Goal: Navigation & Orientation: Find specific page/section

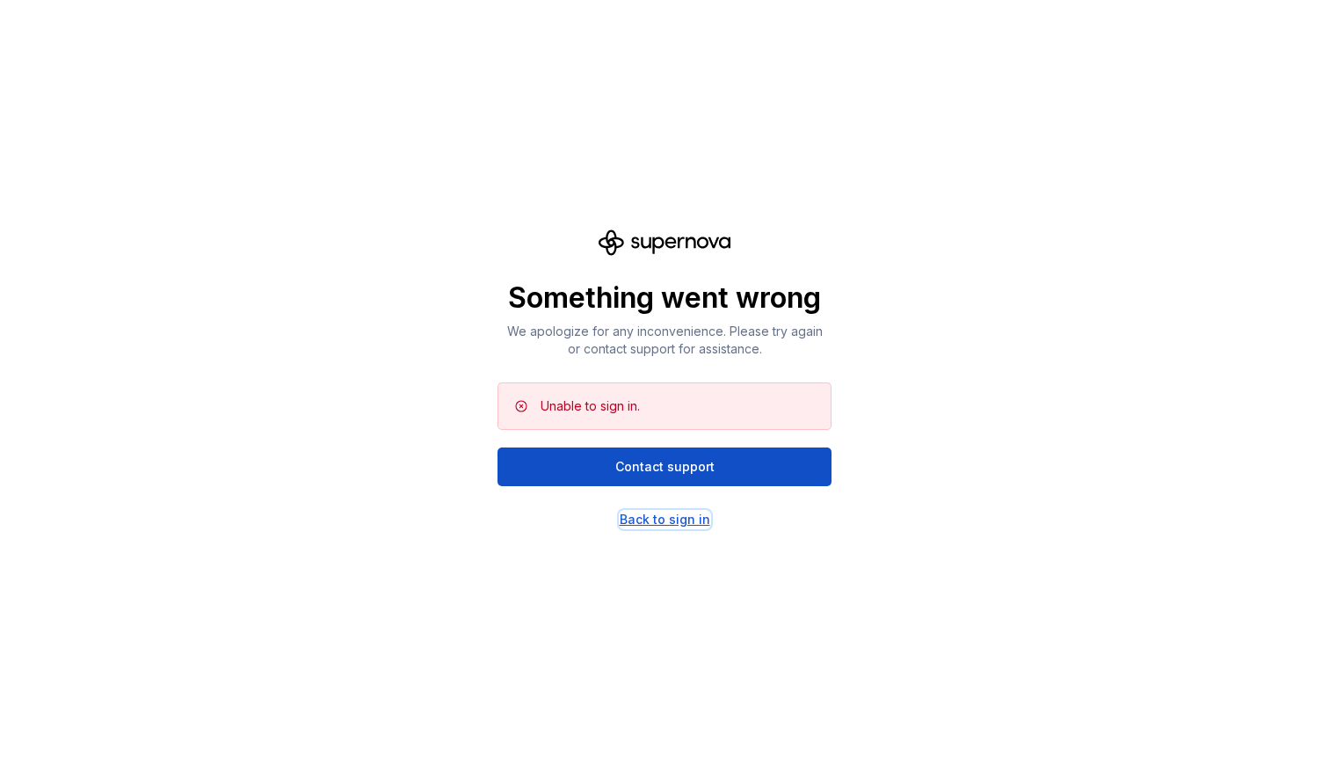
click at [694, 522] on div "Back to sign in" at bounding box center [665, 520] width 91 height 18
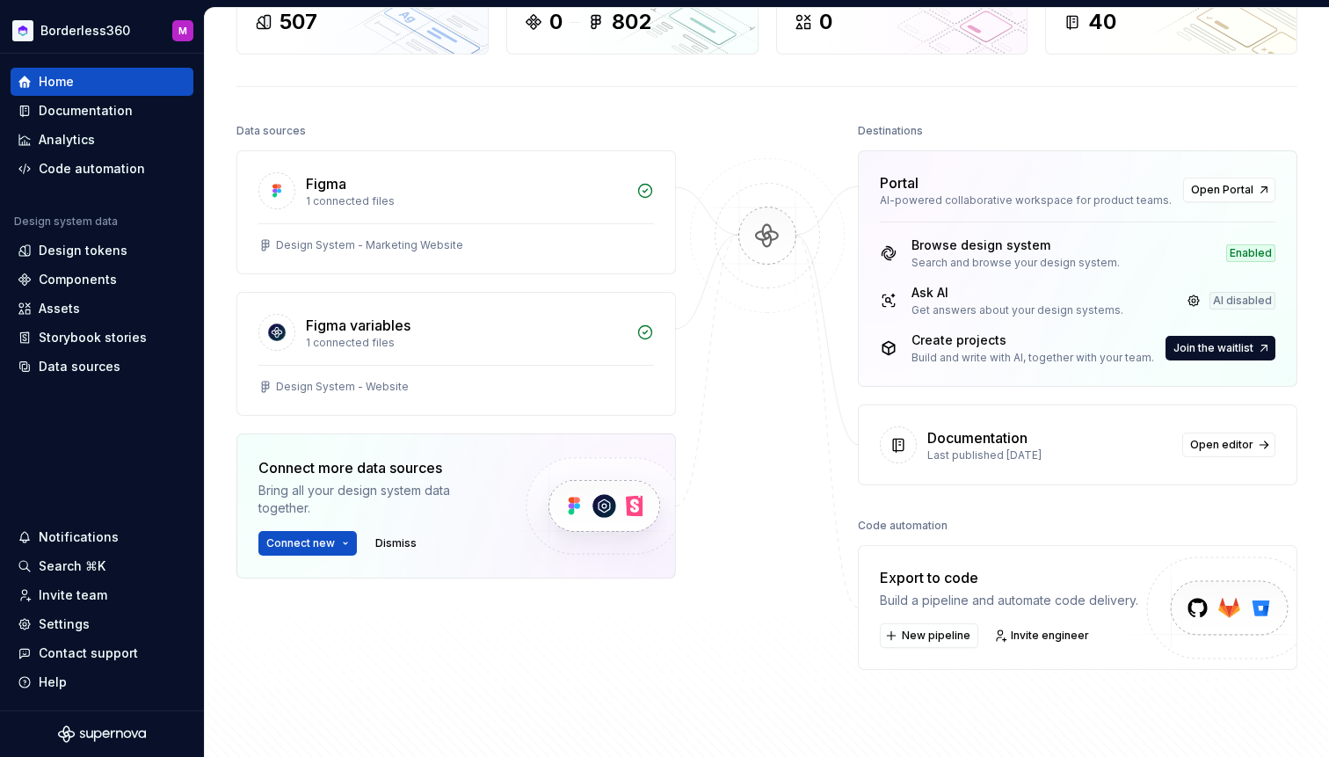
scroll to position [142, 0]
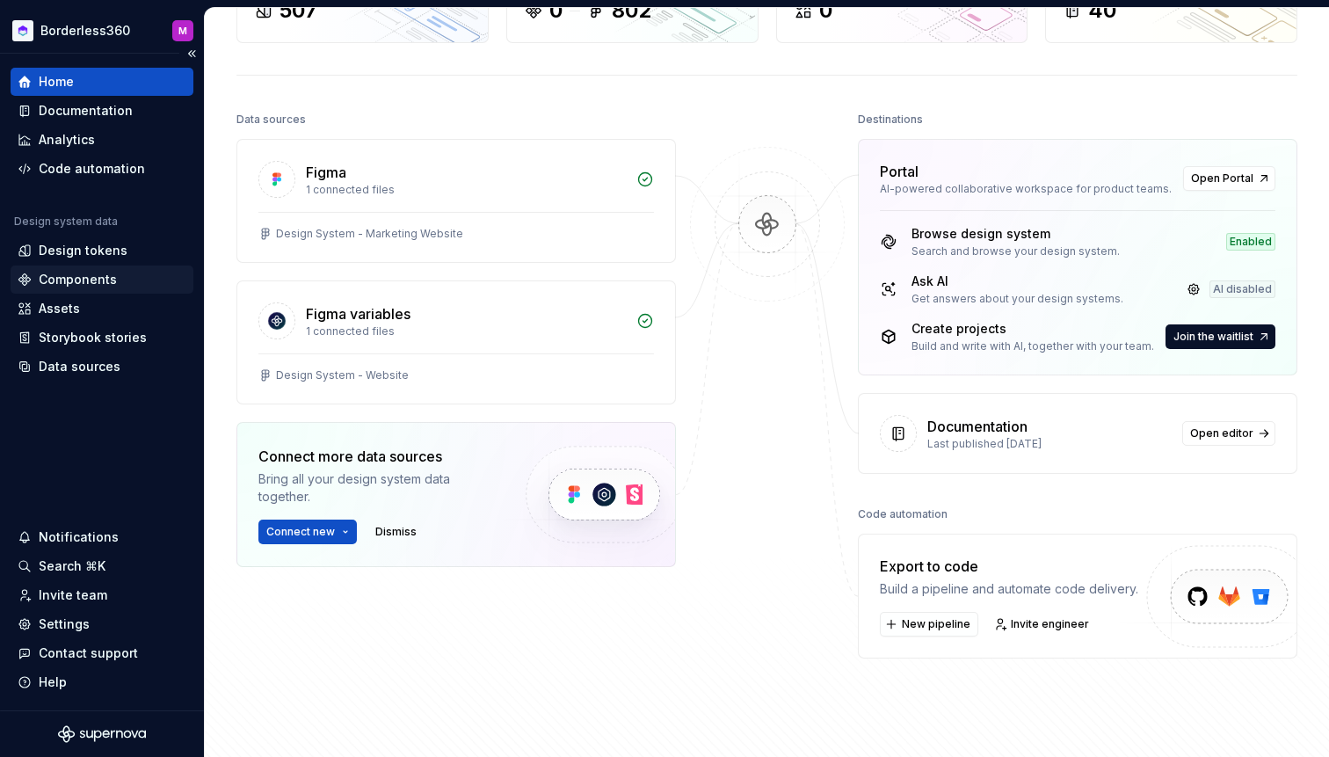
click at [126, 281] on div "Components" at bounding box center [102, 280] width 169 height 18
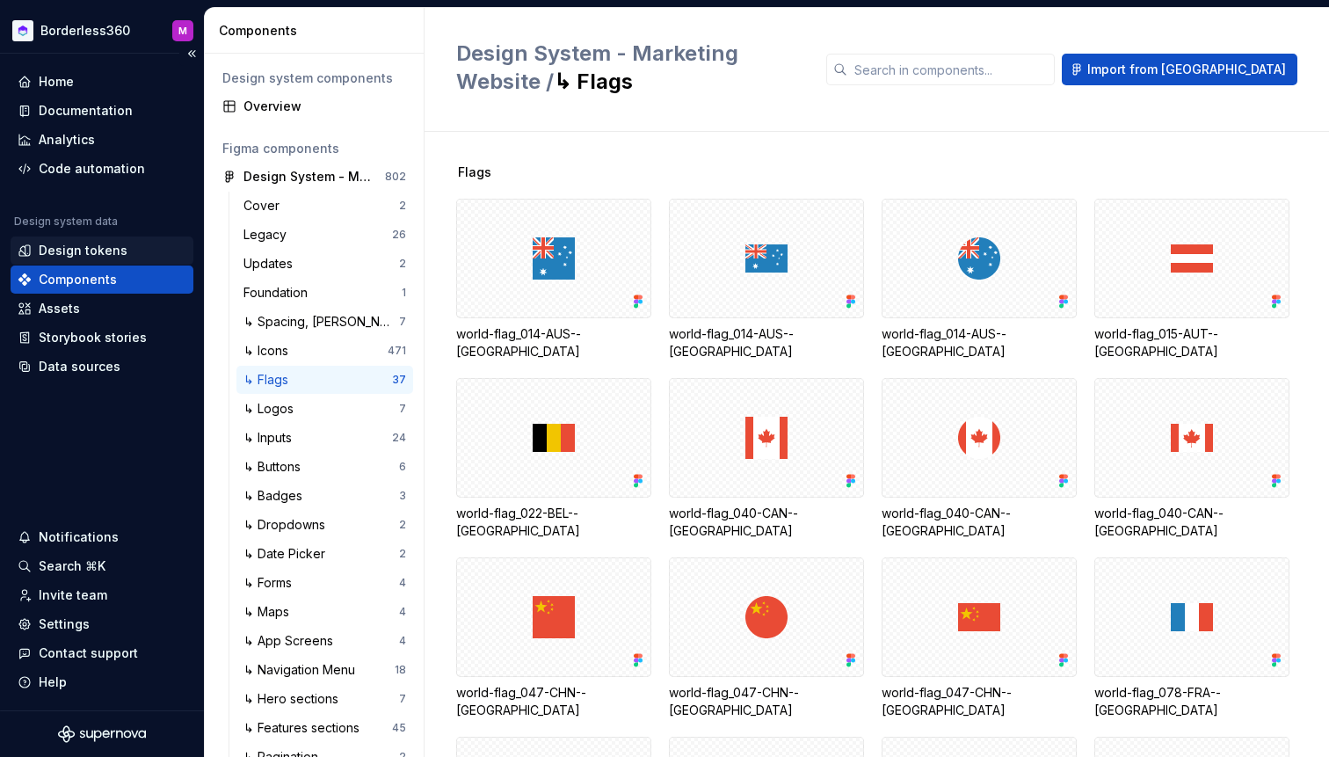
click at [114, 253] on div "Design tokens" at bounding box center [83, 251] width 89 height 18
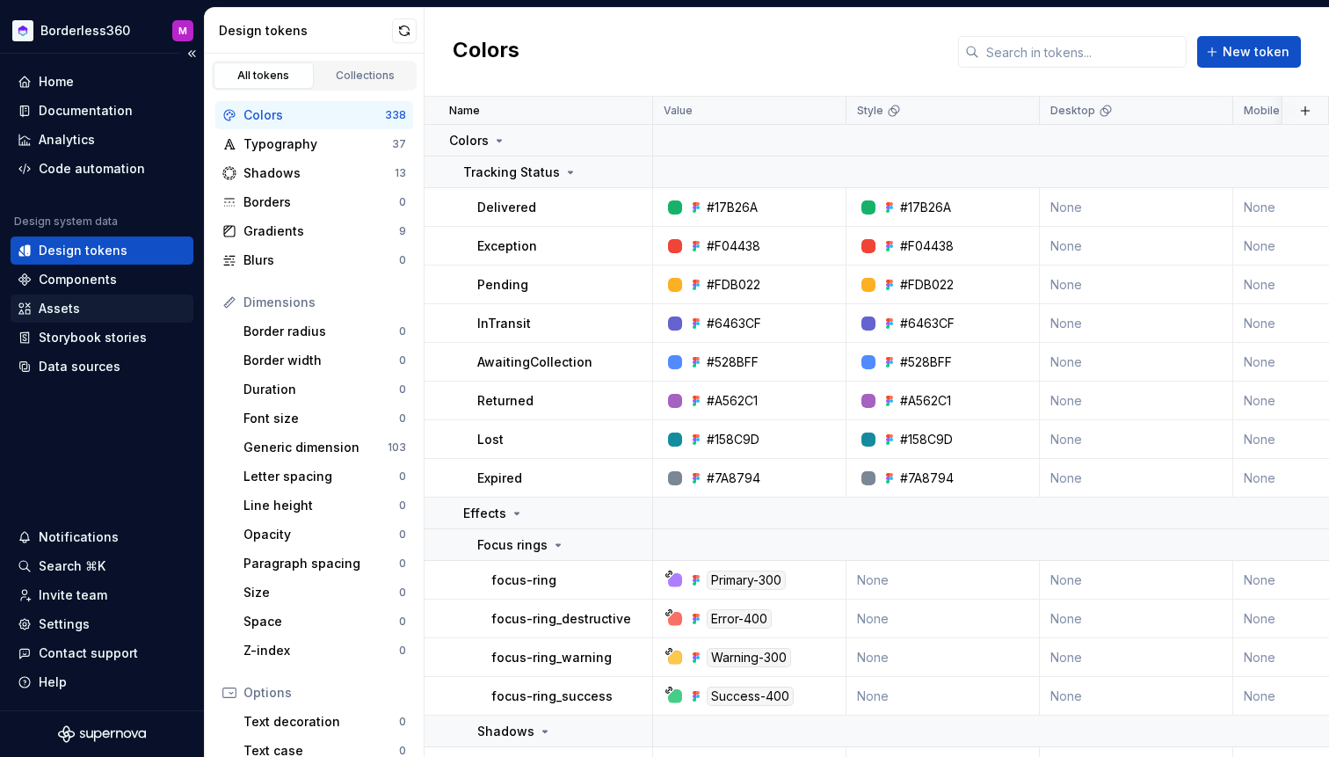
click at [98, 305] on div "Assets" at bounding box center [102, 309] width 169 height 18
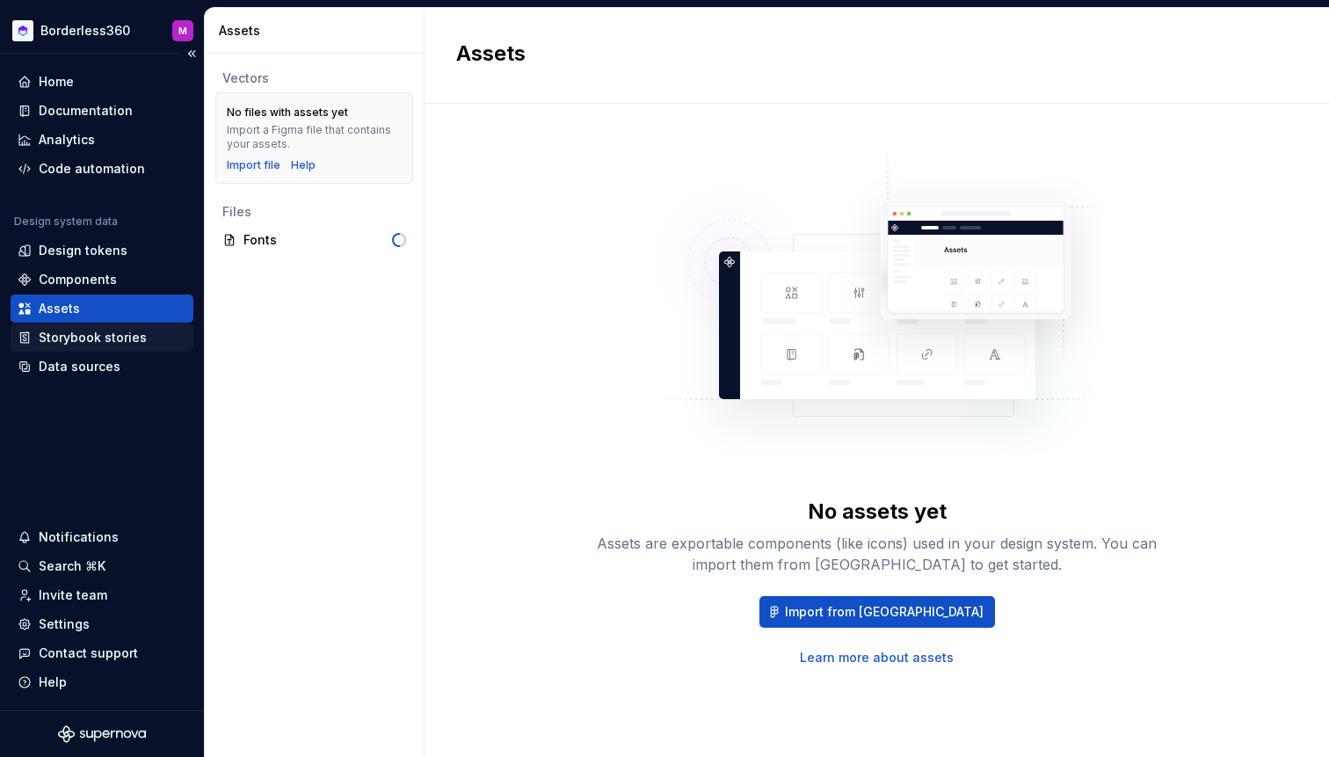
click at [99, 343] on div "Storybook stories" at bounding box center [93, 338] width 108 height 18
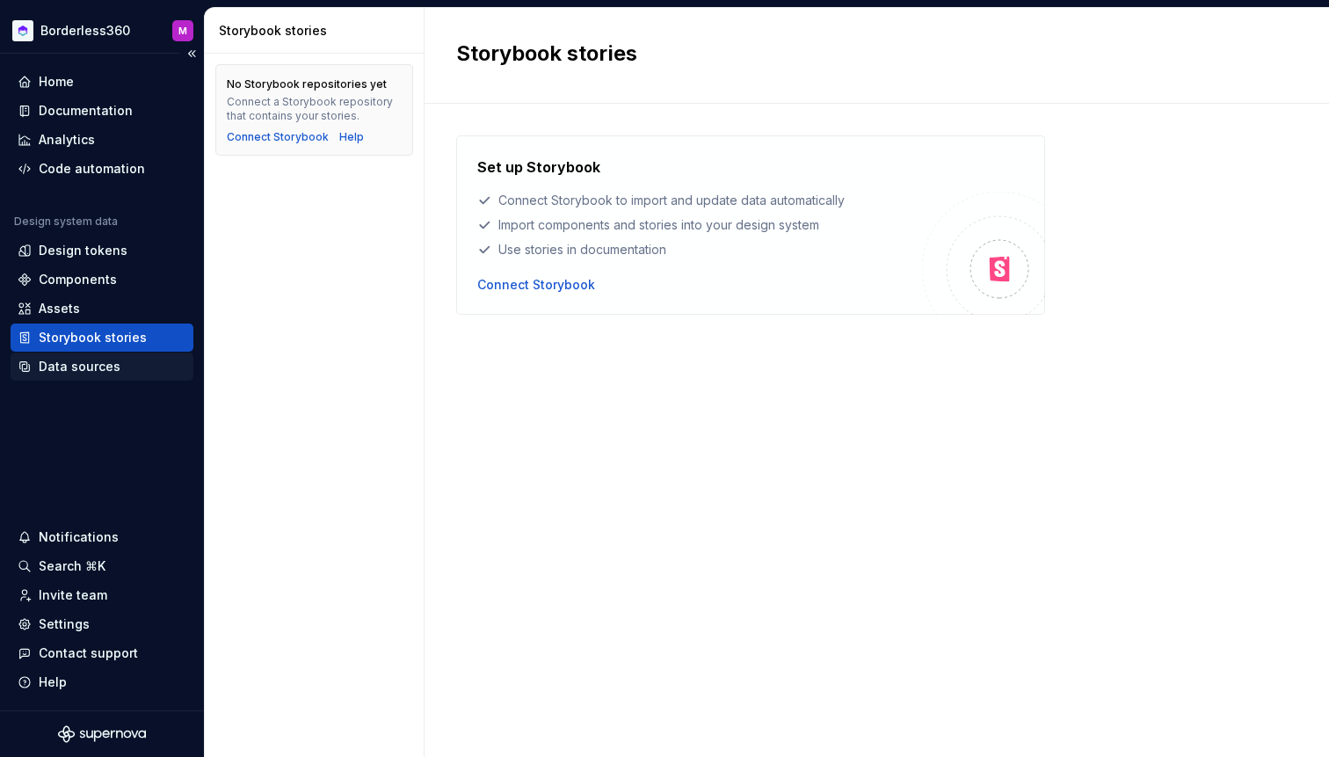
click at [92, 372] on div "Data sources" at bounding box center [80, 367] width 82 height 18
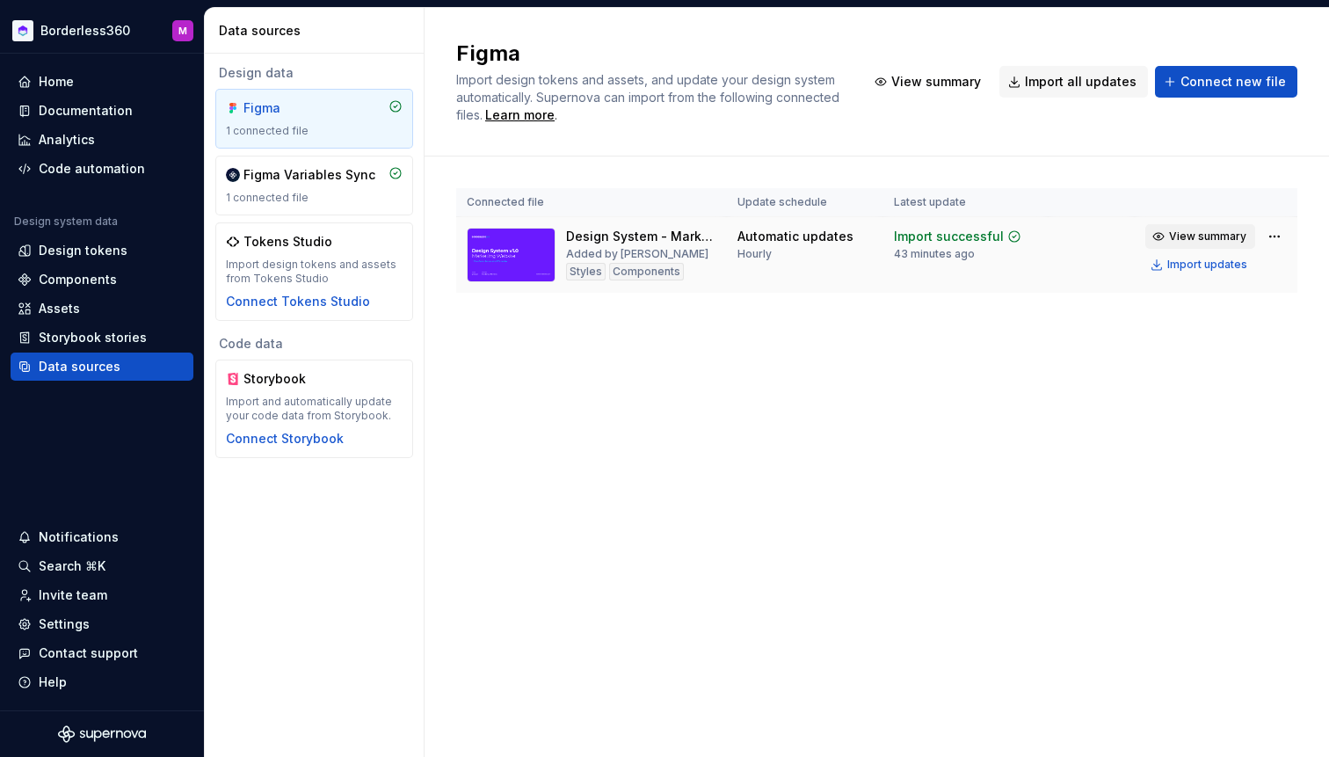
click at [1229, 235] on span "View summary" at bounding box center [1207, 236] width 77 height 14
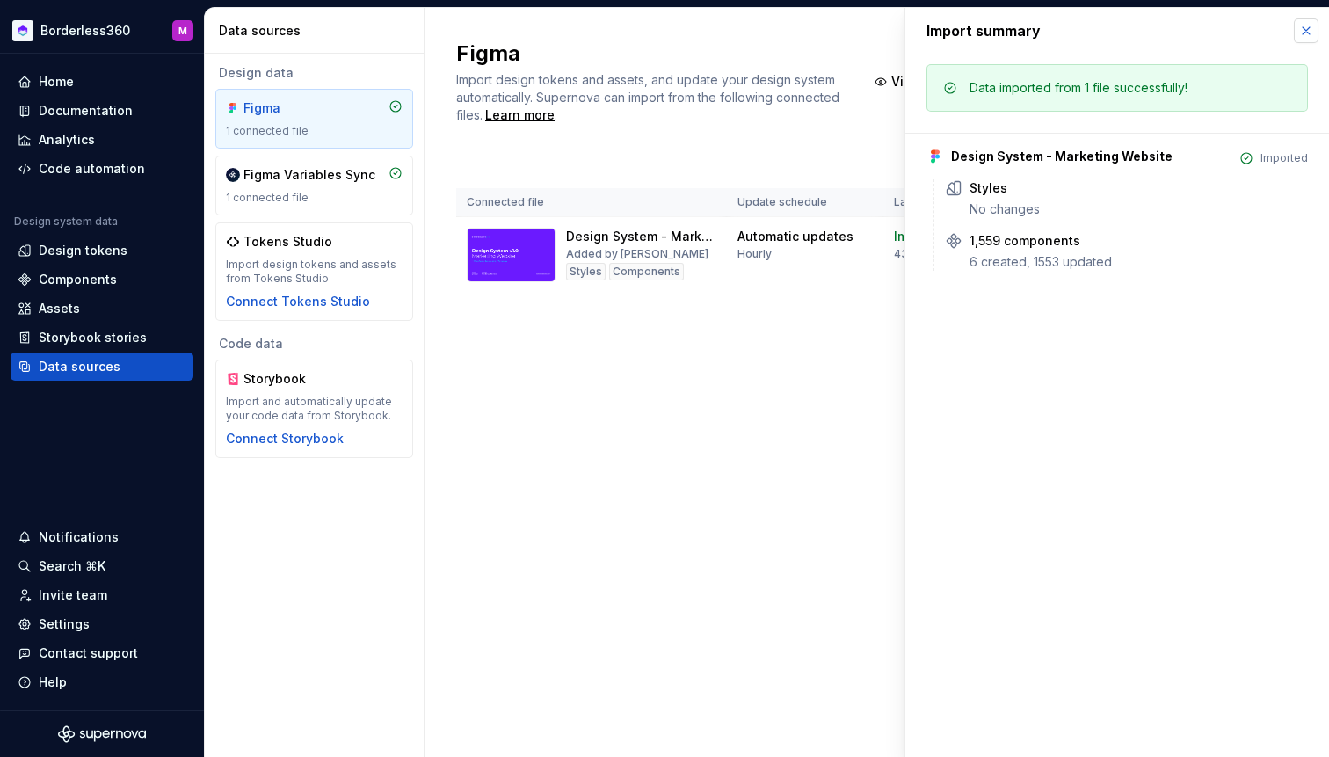
click at [1310, 27] on button "button" at bounding box center [1306, 30] width 25 height 25
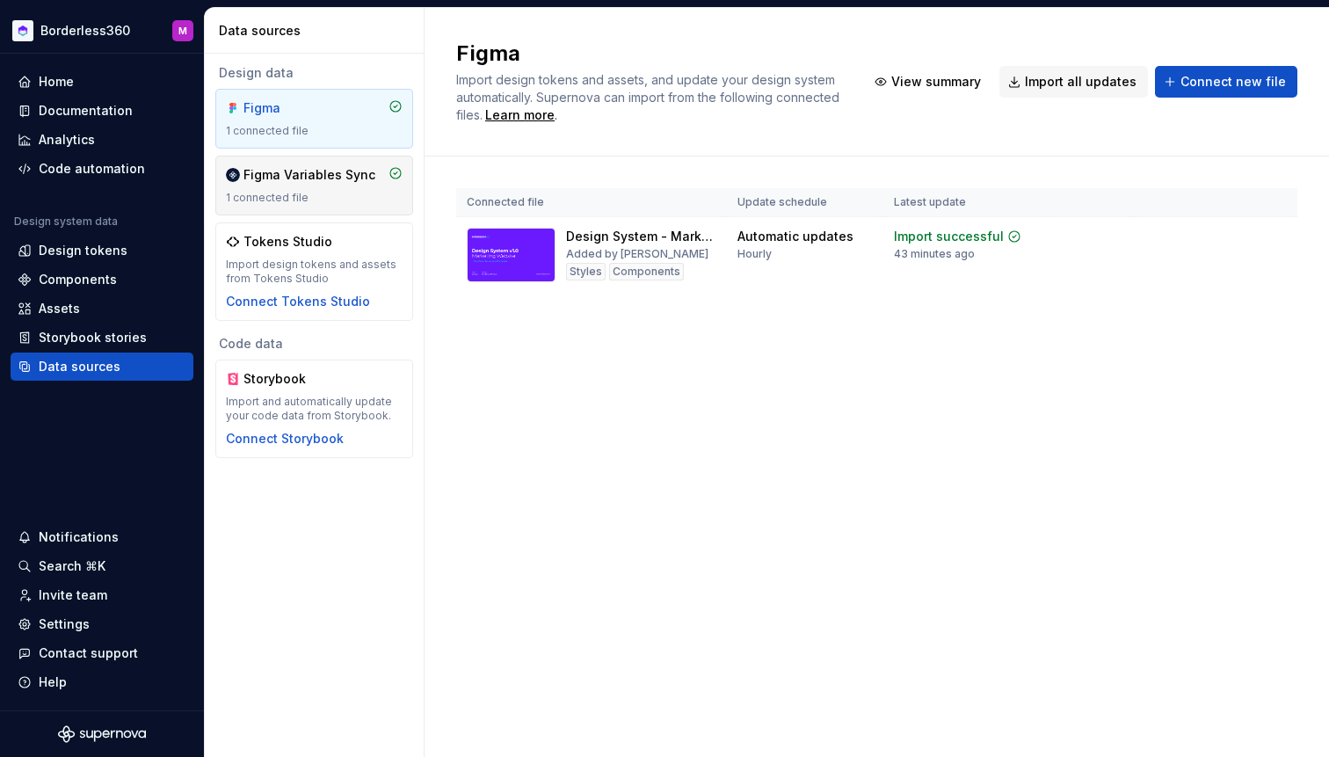
click at [335, 195] on div "1 connected file" at bounding box center [314, 198] width 177 height 14
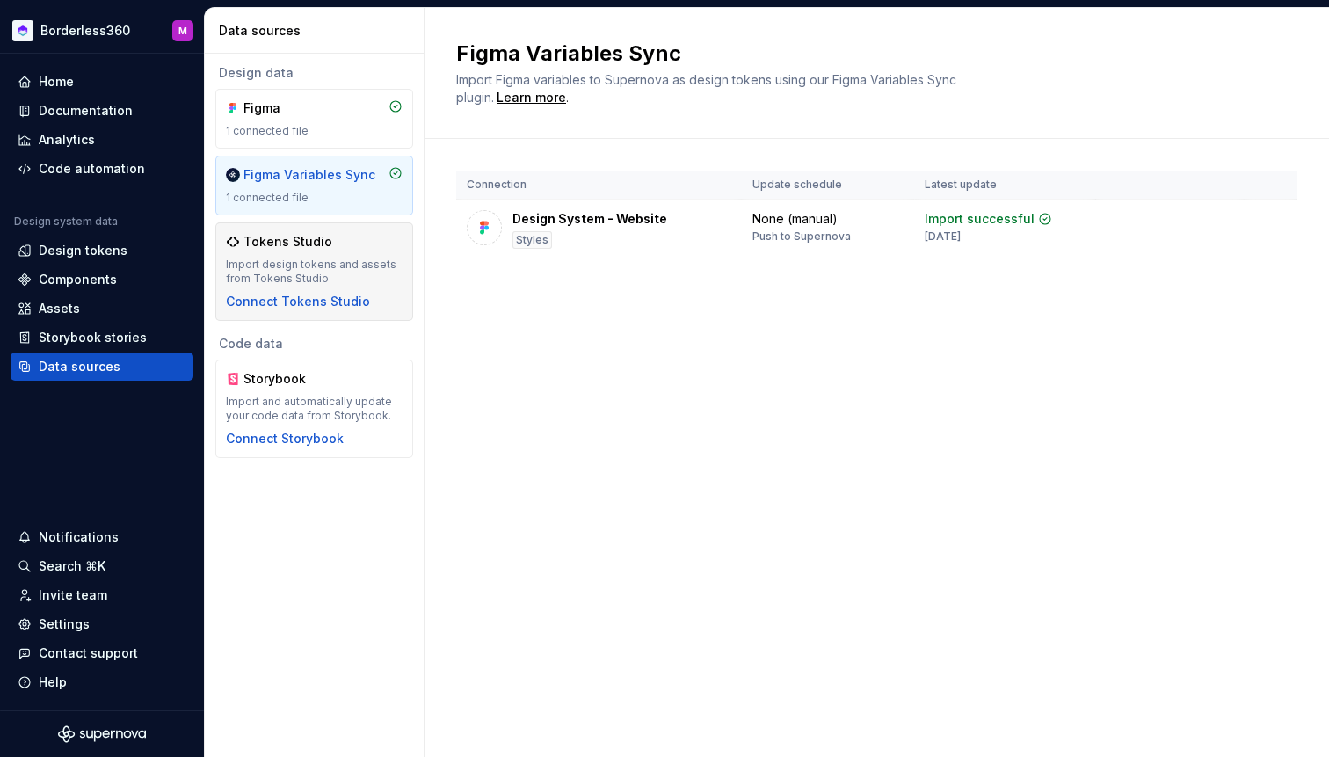
click at [366, 250] on div "Tokens Studio Import design tokens and assets from Tokens Studio Connect Tokens…" at bounding box center [314, 271] width 177 height 77
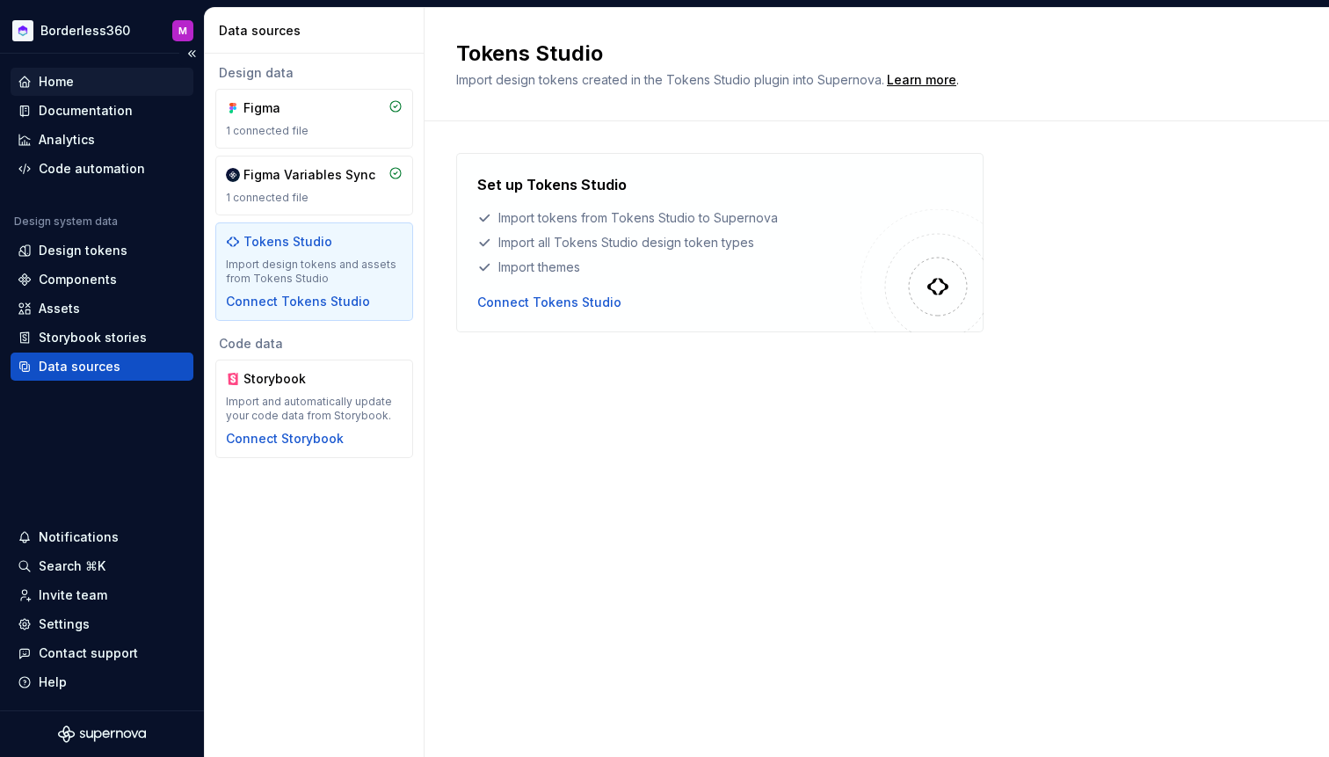
click at [117, 81] on div "Home" at bounding box center [102, 82] width 169 height 18
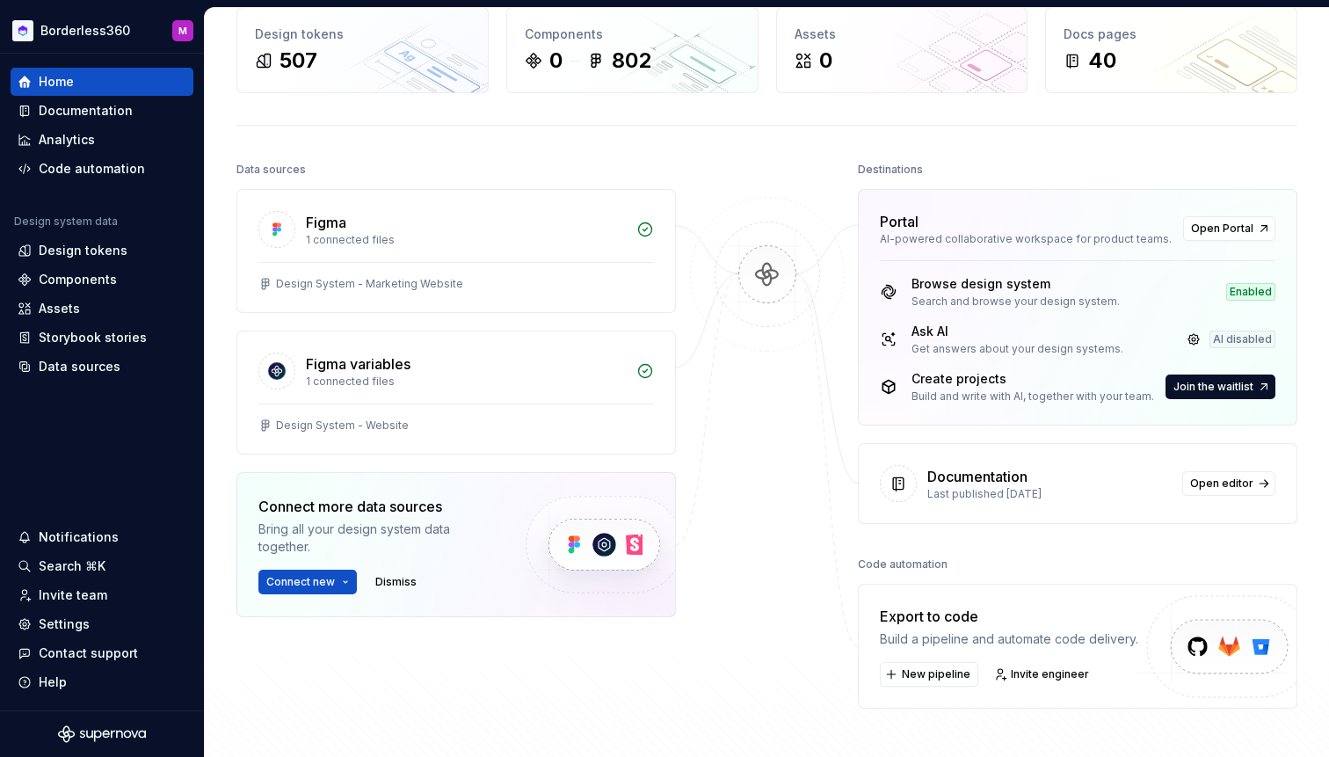
scroll to position [94, 0]
